Goal: Task Accomplishment & Management: Complete application form

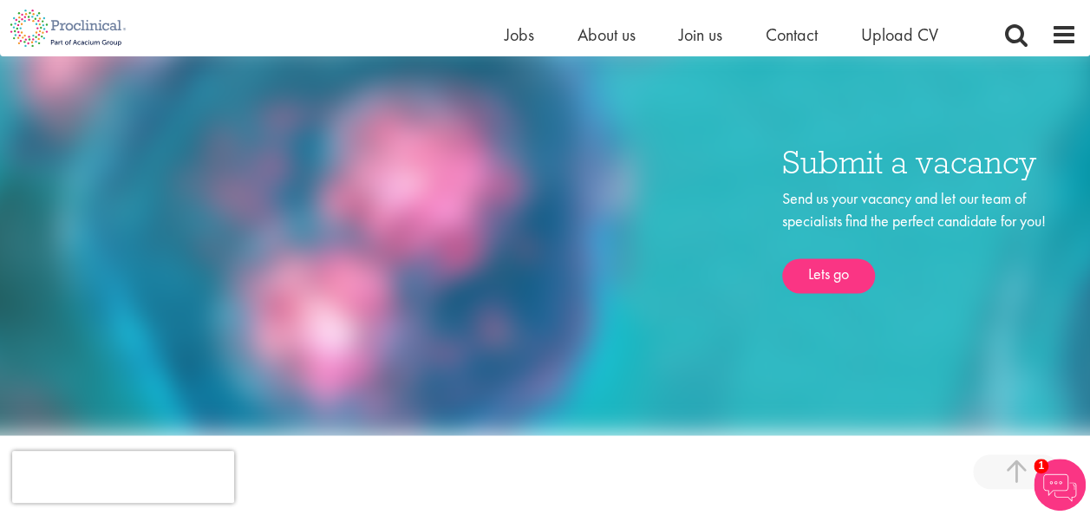
scroll to position [1128, 0]
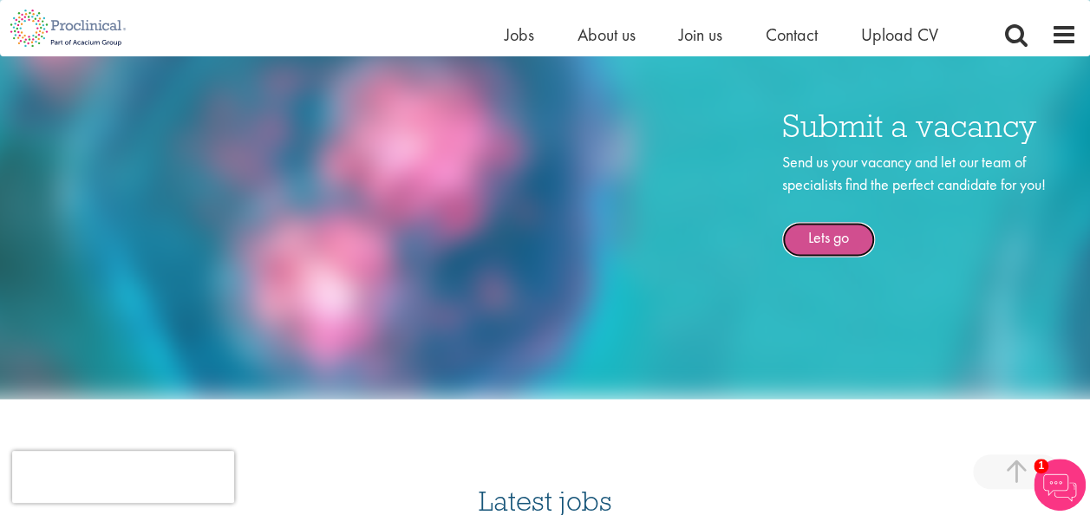
click at [834, 222] on link "Lets go" at bounding box center [828, 239] width 93 height 35
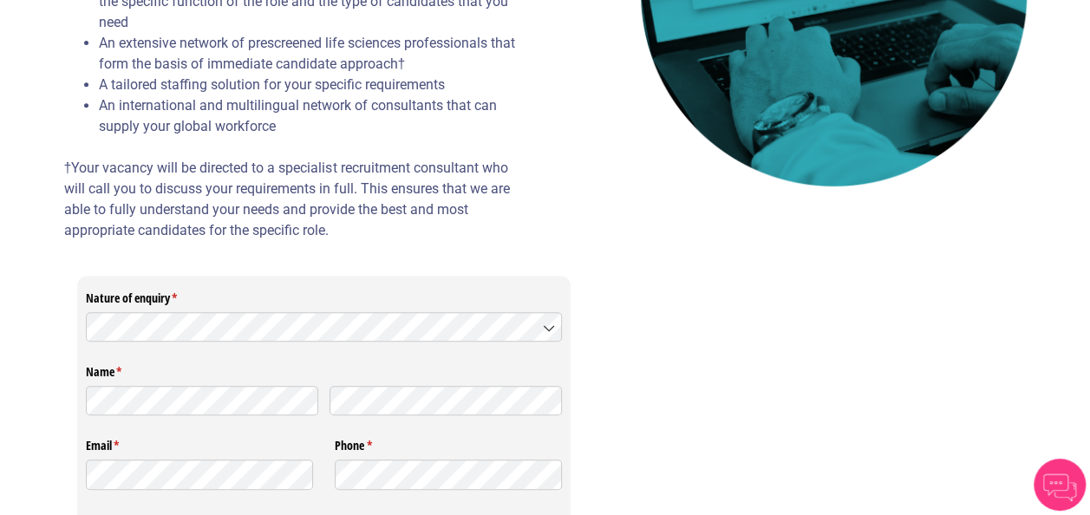
scroll to position [434, 0]
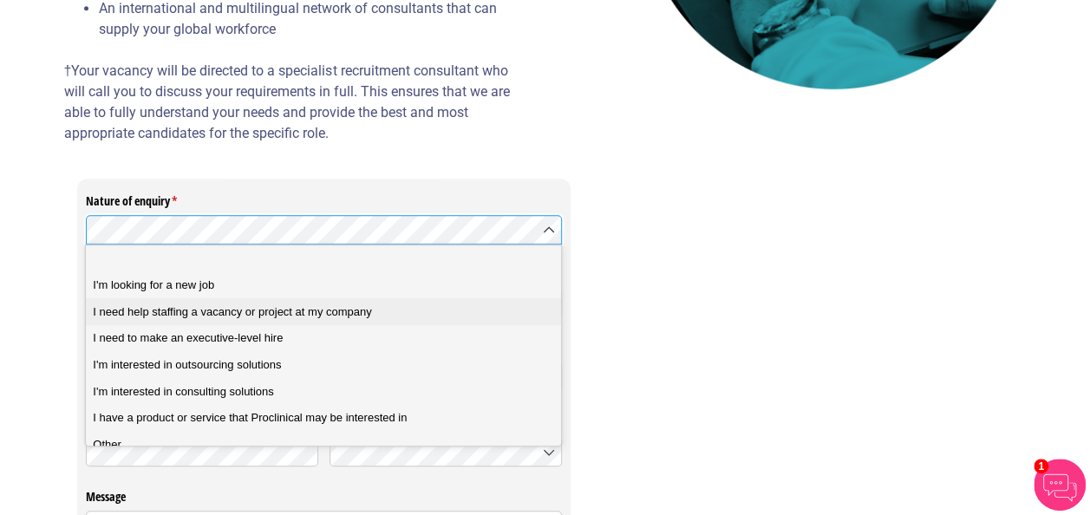
click at [396, 311] on div "I need help staffing a vacancy or project at my company" at bounding box center [330, 312] width 474 height 16
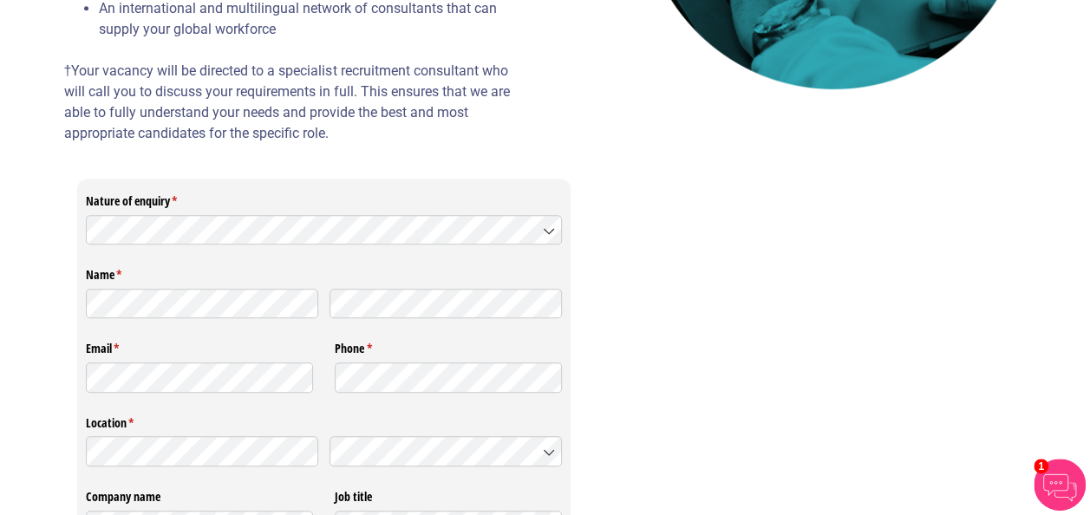
click at [69, 291] on div "Nature of enquiry * (required) Name * (required) Email * (required) Phone * (re…" at bounding box center [345, 525] width 562 height 692
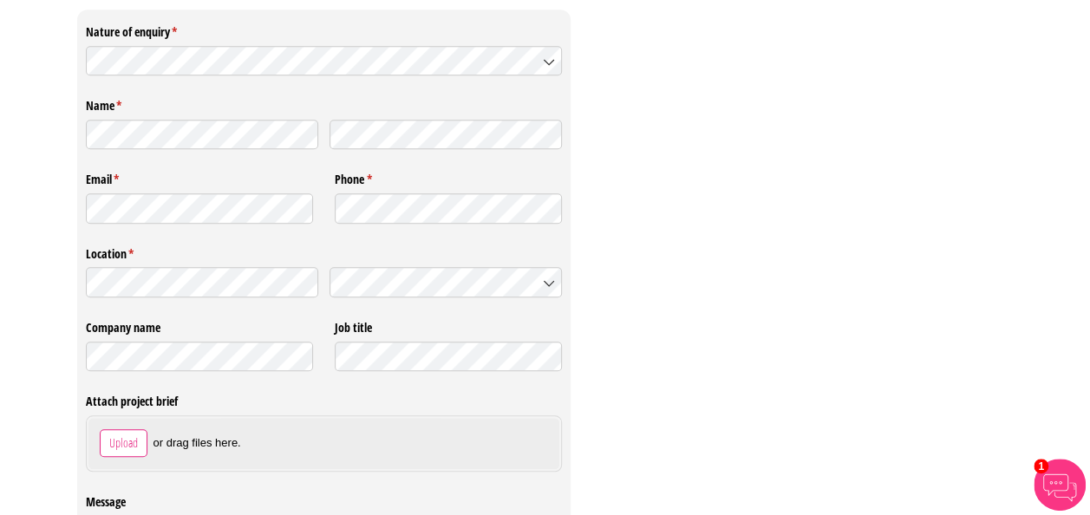
scroll to position [607, 0]
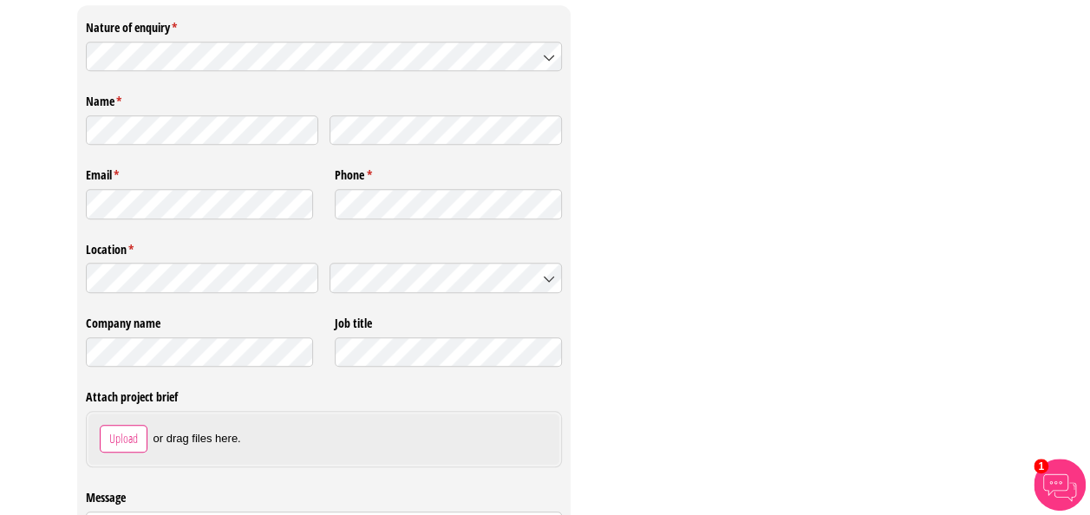
click at [718, 356] on div "Nature of enquiry * (required) Name * (required) Email * (required) Phone * (re…" at bounding box center [545, 351] width 963 height 692
click at [369, 311] on span "France" at bounding box center [395, 306] width 117 height 16
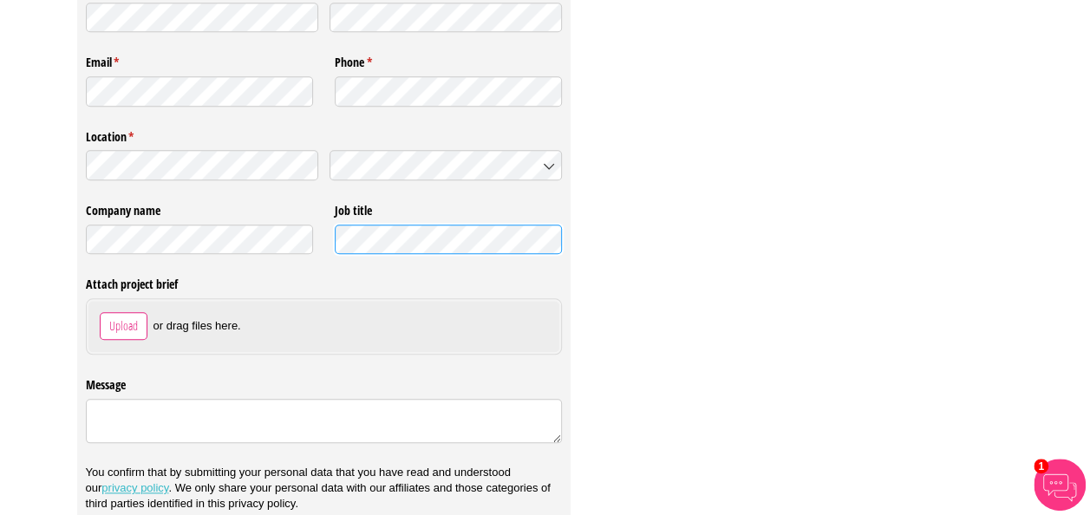
scroll to position [694, 0]
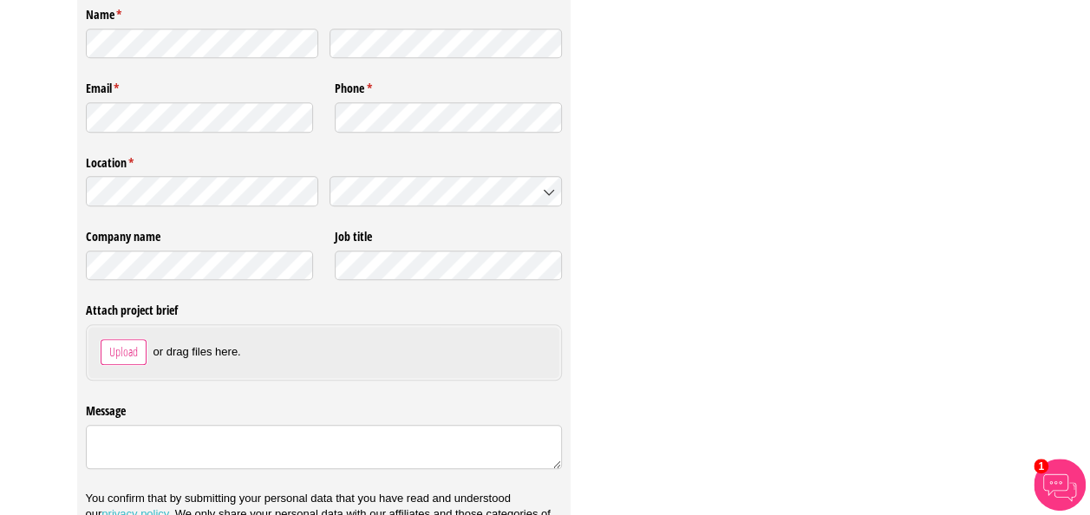
click at [128, 347] on span "Upload" at bounding box center [123, 352] width 30 height 19
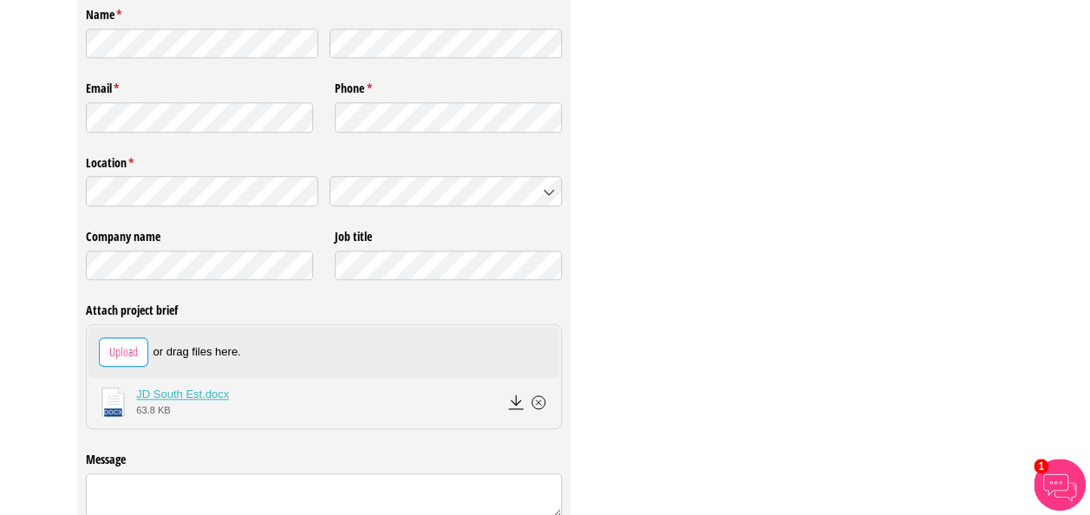
scroll to position [835, 0]
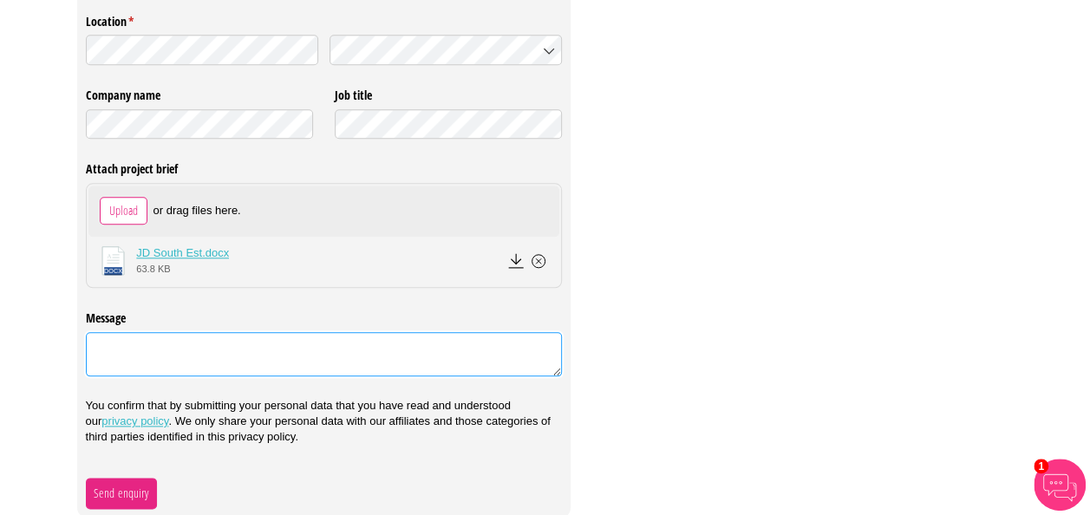
click at [201, 342] on textarea "Message" at bounding box center [324, 354] width 477 height 44
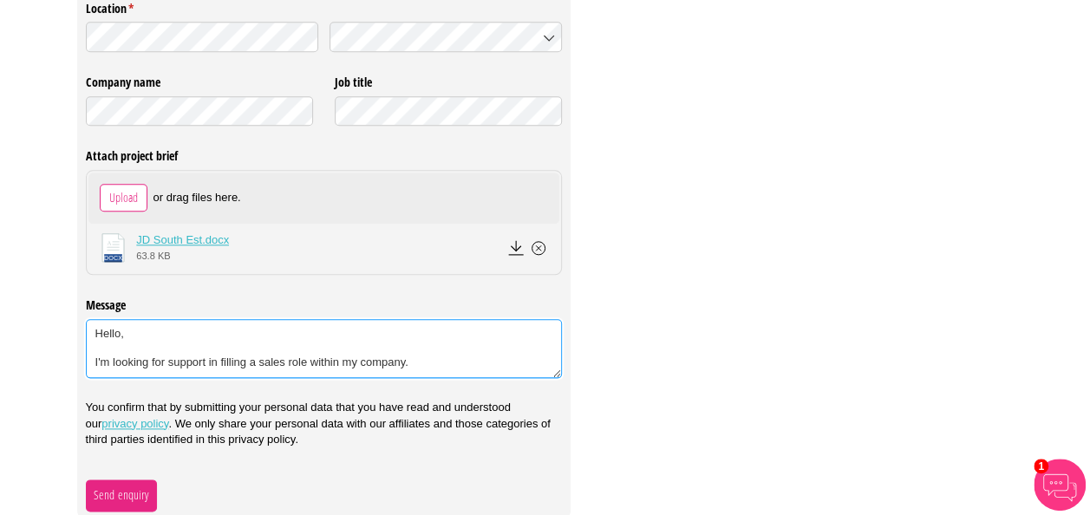
scroll to position [851, 0]
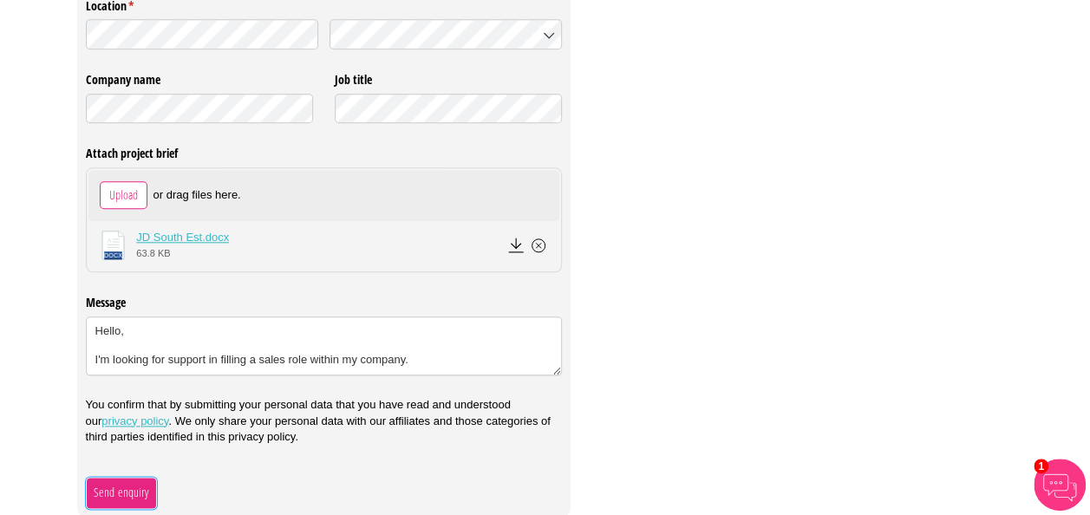
type textarea "Hello, I'm looking for support in filling a sales role within my company."
click at [127, 492] on span "Send enquiry" at bounding box center [121, 492] width 56 height 19
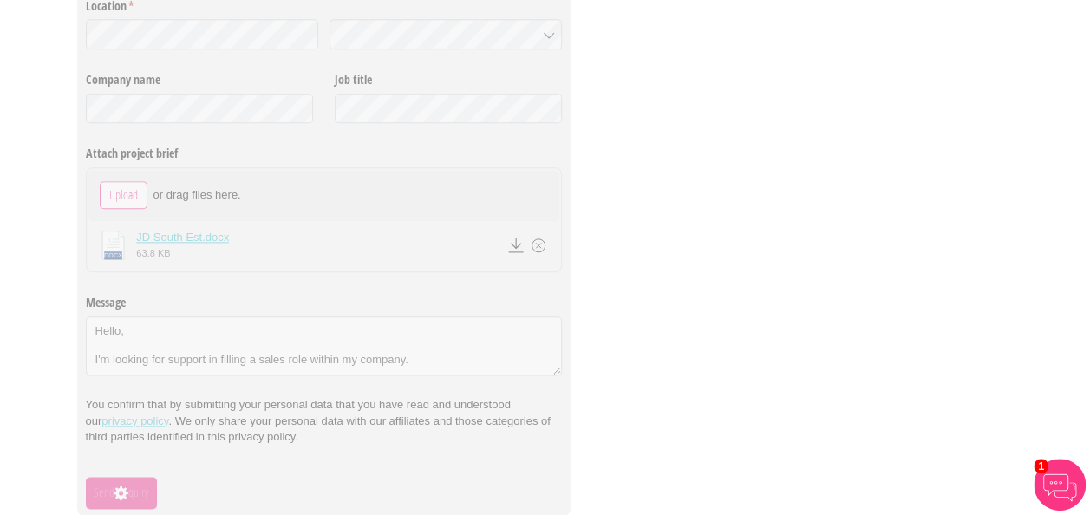
scroll to position [130, 0]
